Goal: Check status: Check status

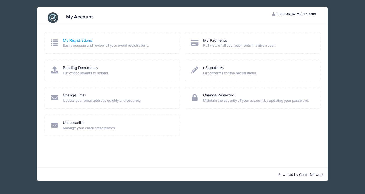
click at [79, 41] on link "My Registrations" at bounding box center [77, 41] width 29 height 6
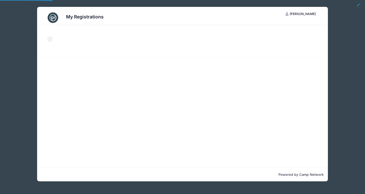
select select "50"
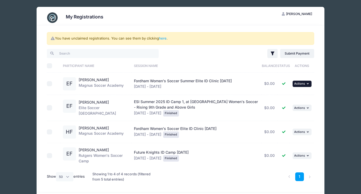
click at [308, 84] on icon "button" at bounding box center [308, 83] width 3 height 3
click at [283, 108] on link "View Attachments" at bounding box center [286, 107] width 48 height 10
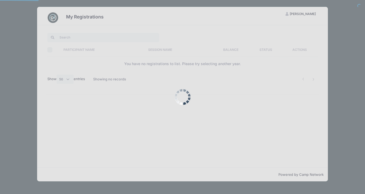
select select "50"
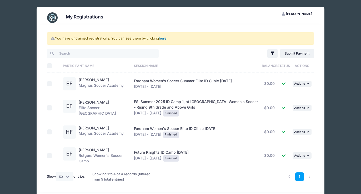
click at [165, 39] on link "here" at bounding box center [163, 38] width 8 height 4
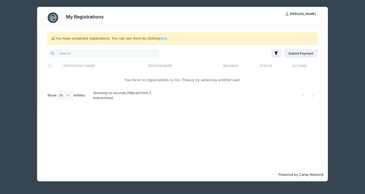
click at [290, 15] on span "[PERSON_NAME]" at bounding box center [303, 14] width 26 height 4
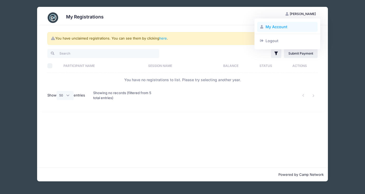
click at [278, 28] on link "My Account" at bounding box center [287, 27] width 61 height 10
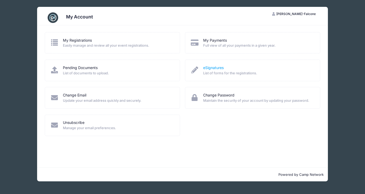
click at [215, 67] on link "eSignatures" at bounding box center [213, 68] width 21 height 6
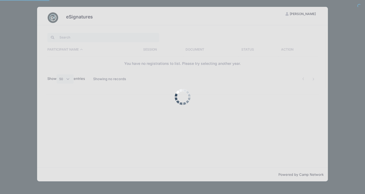
select select "50"
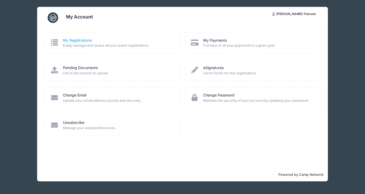
click at [85, 42] on link "My Registrations" at bounding box center [77, 41] width 29 height 6
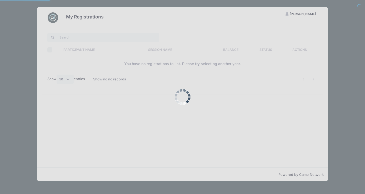
select select "50"
